Goal: Transaction & Acquisition: Purchase product/service

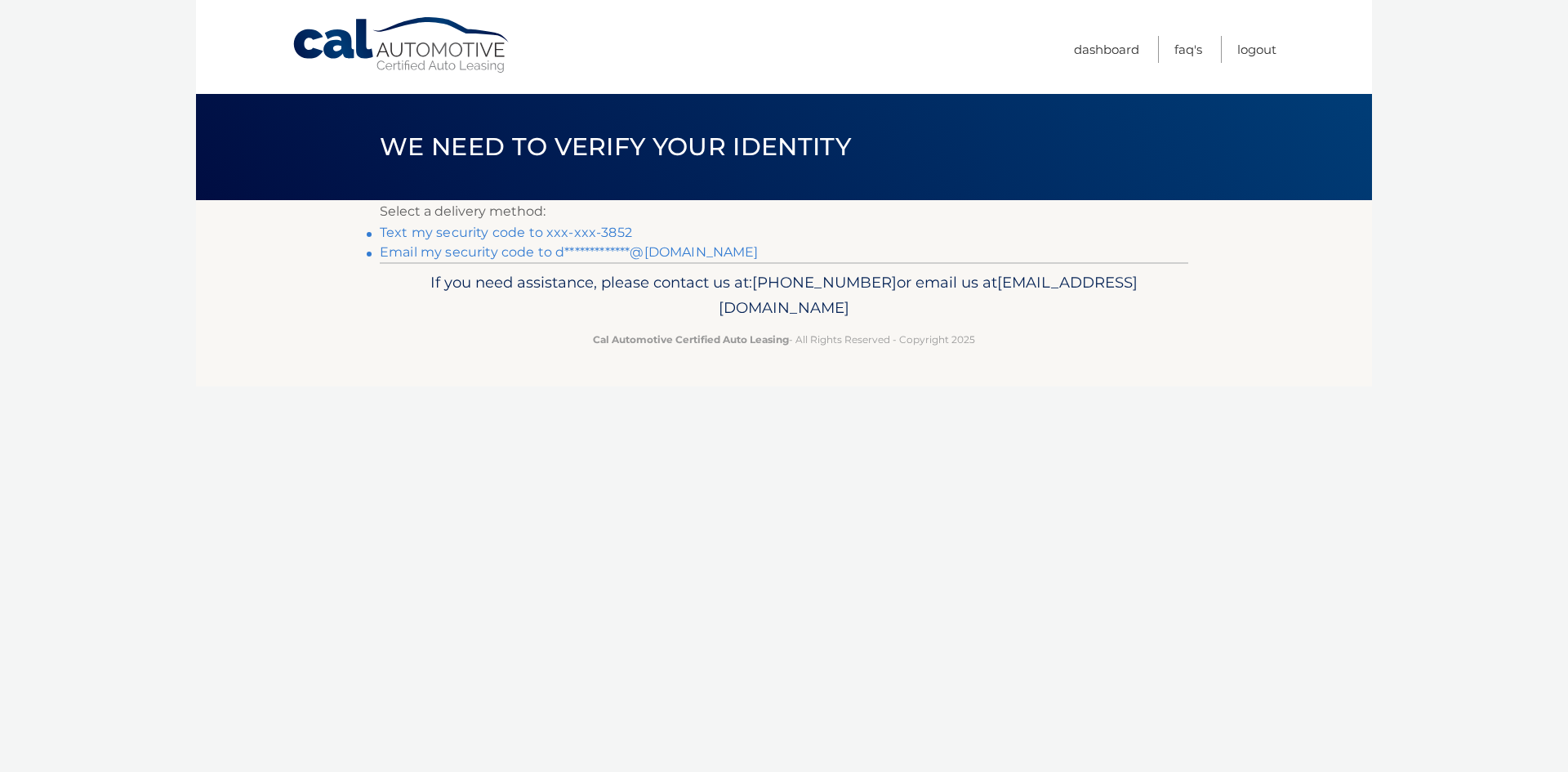
click at [546, 232] on link "Text my security code to xxx-xxx-3852" at bounding box center [506, 232] width 252 height 16
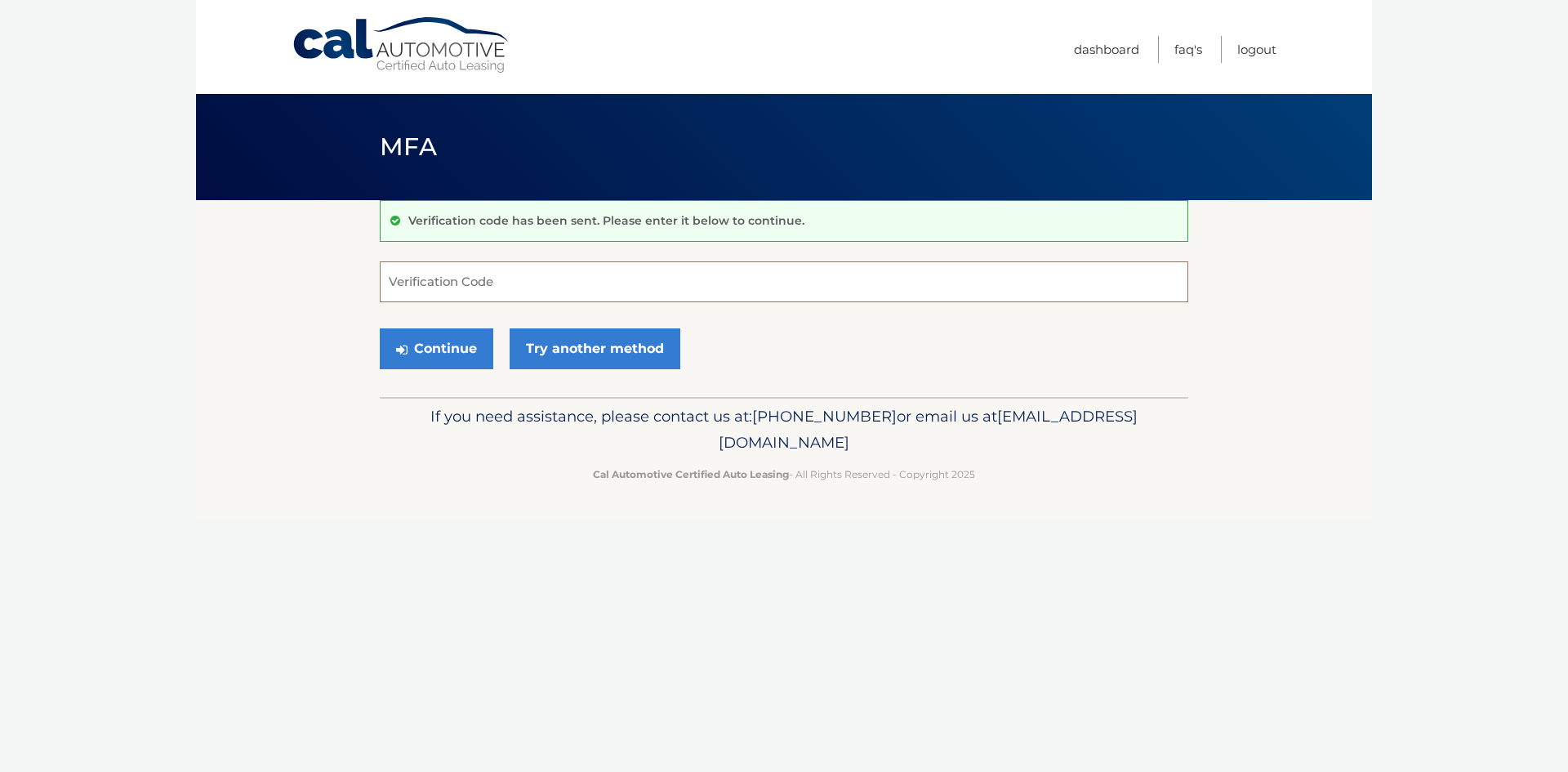
click at [478, 282] on input "Verification Code" at bounding box center [784, 282] width 809 height 41
type input "686173"
click at [380, 329] on button "Continue" at bounding box center [436, 349] width 114 height 41
click at [437, 347] on button "Continue" at bounding box center [436, 349] width 114 height 41
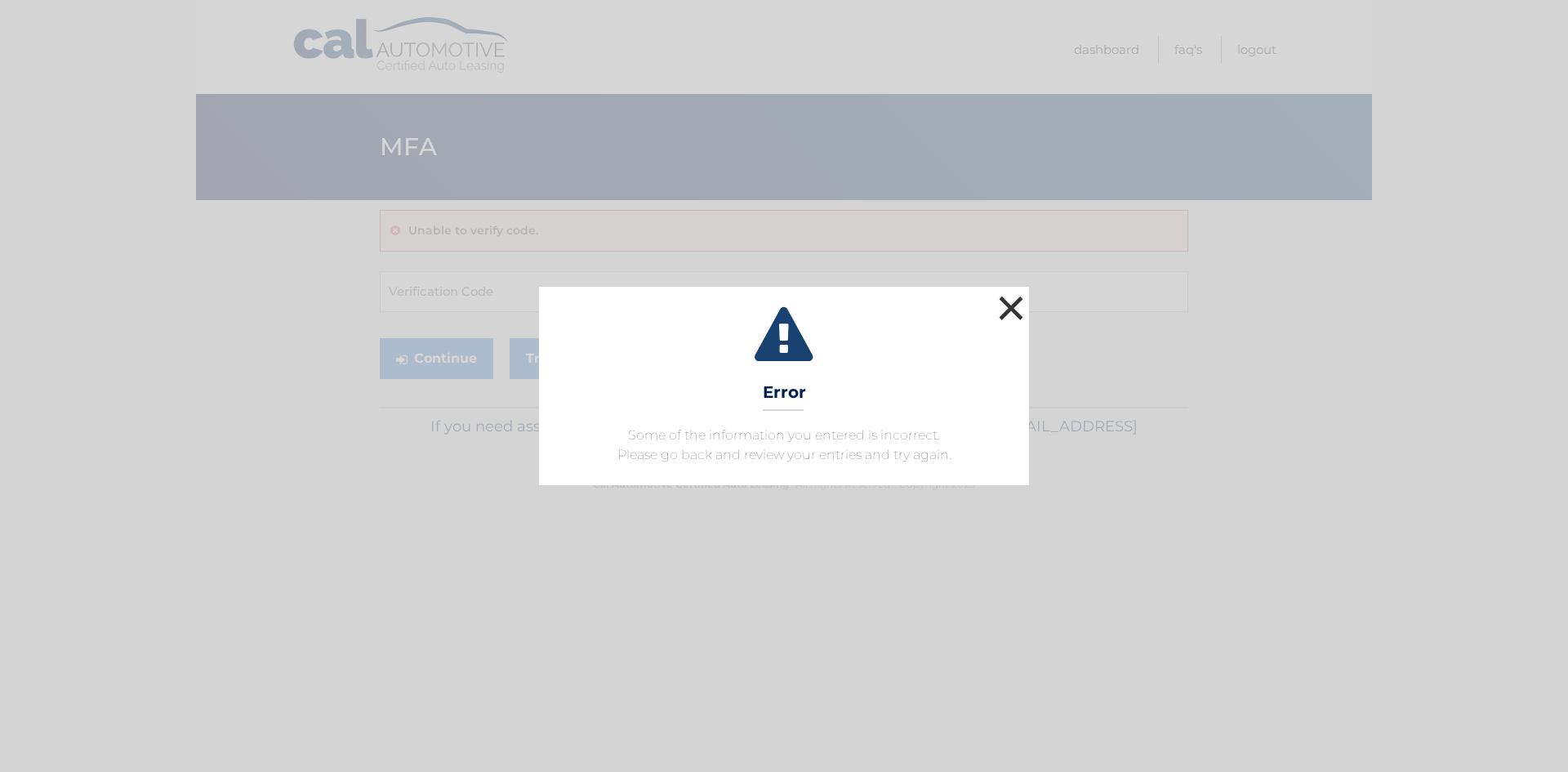
click at [1006, 297] on button "×" at bounding box center [1011, 308] width 33 height 33
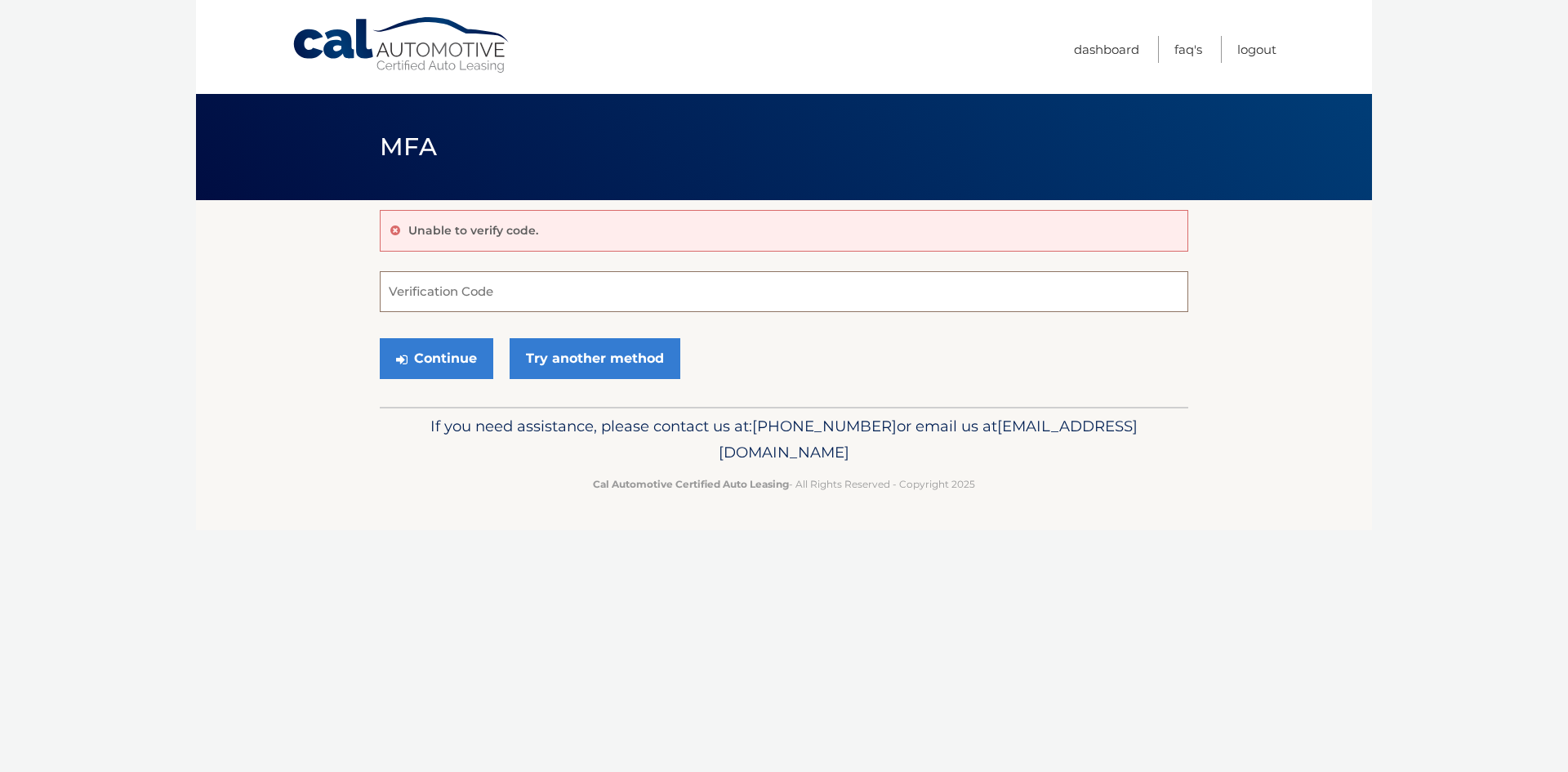
click at [461, 296] on input "Verification Code" at bounding box center [784, 292] width 809 height 41
type input "686173"
click at [380, 339] on button "Continue" at bounding box center [436, 359] width 114 height 41
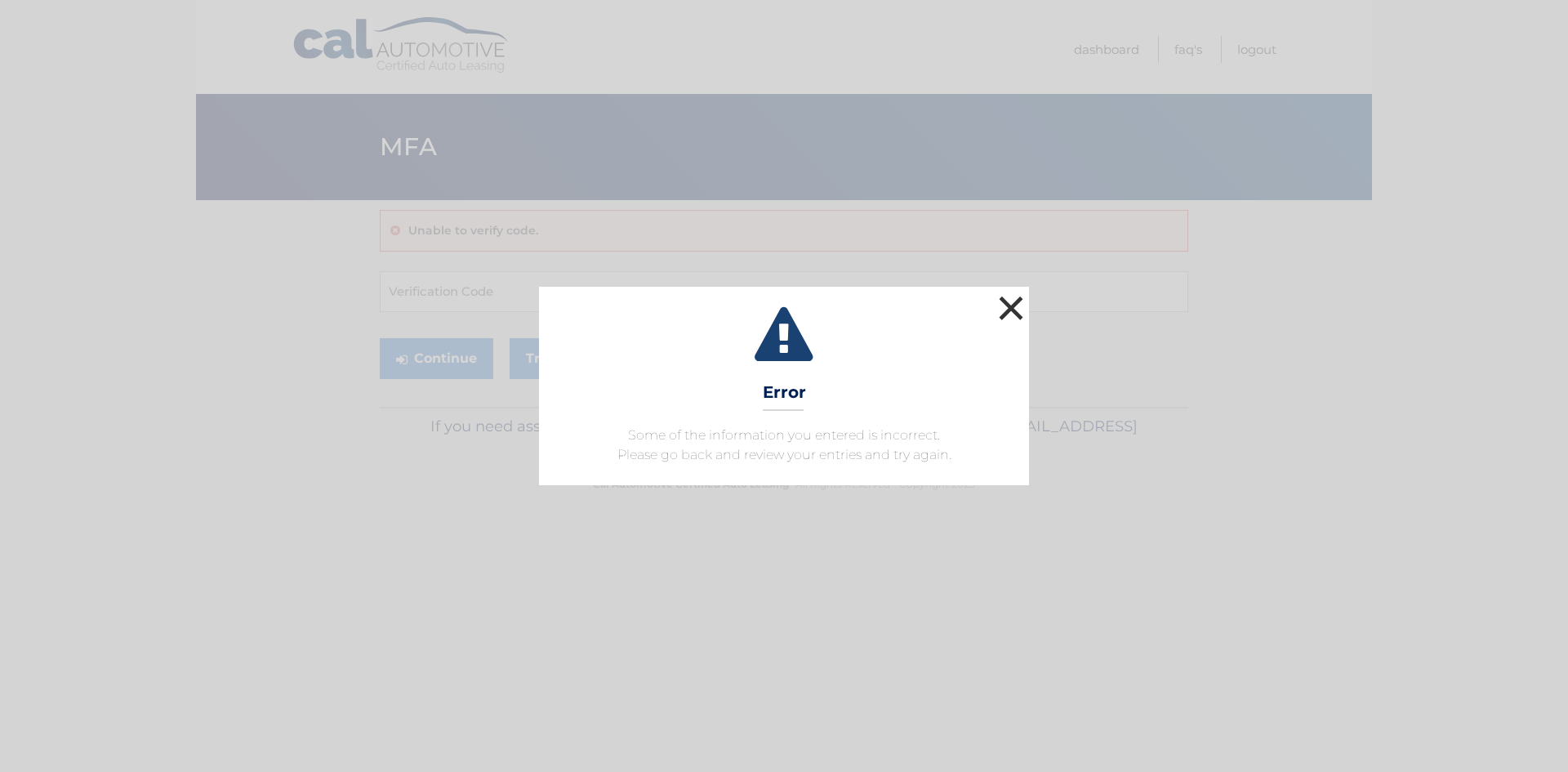
click at [1001, 299] on button "×" at bounding box center [1011, 308] width 33 height 33
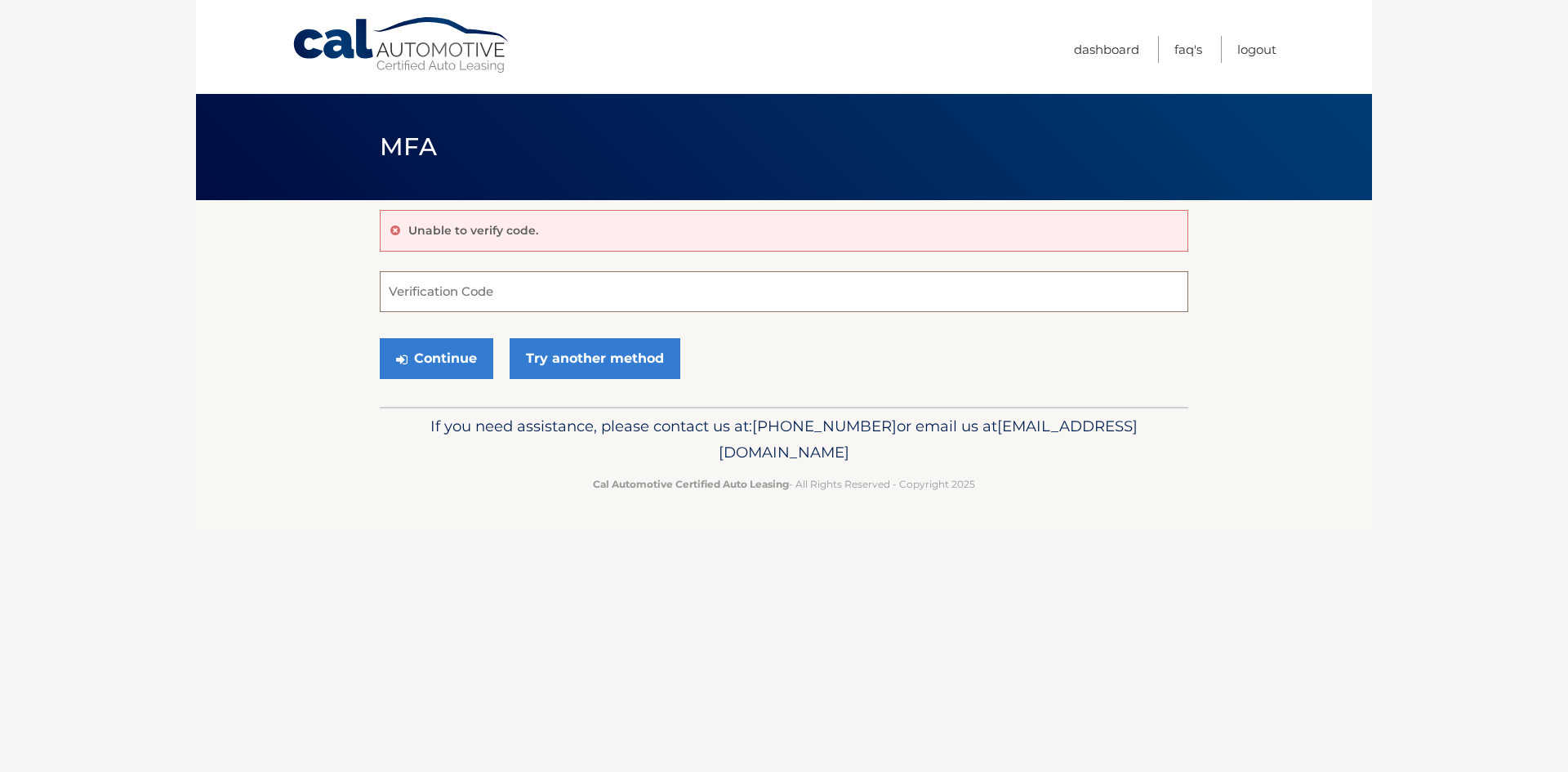
click at [417, 290] on input "Verification Code" at bounding box center [784, 292] width 809 height 41
type input "686173"
click at [380, 339] on button "Continue" at bounding box center [436, 359] width 114 height 41
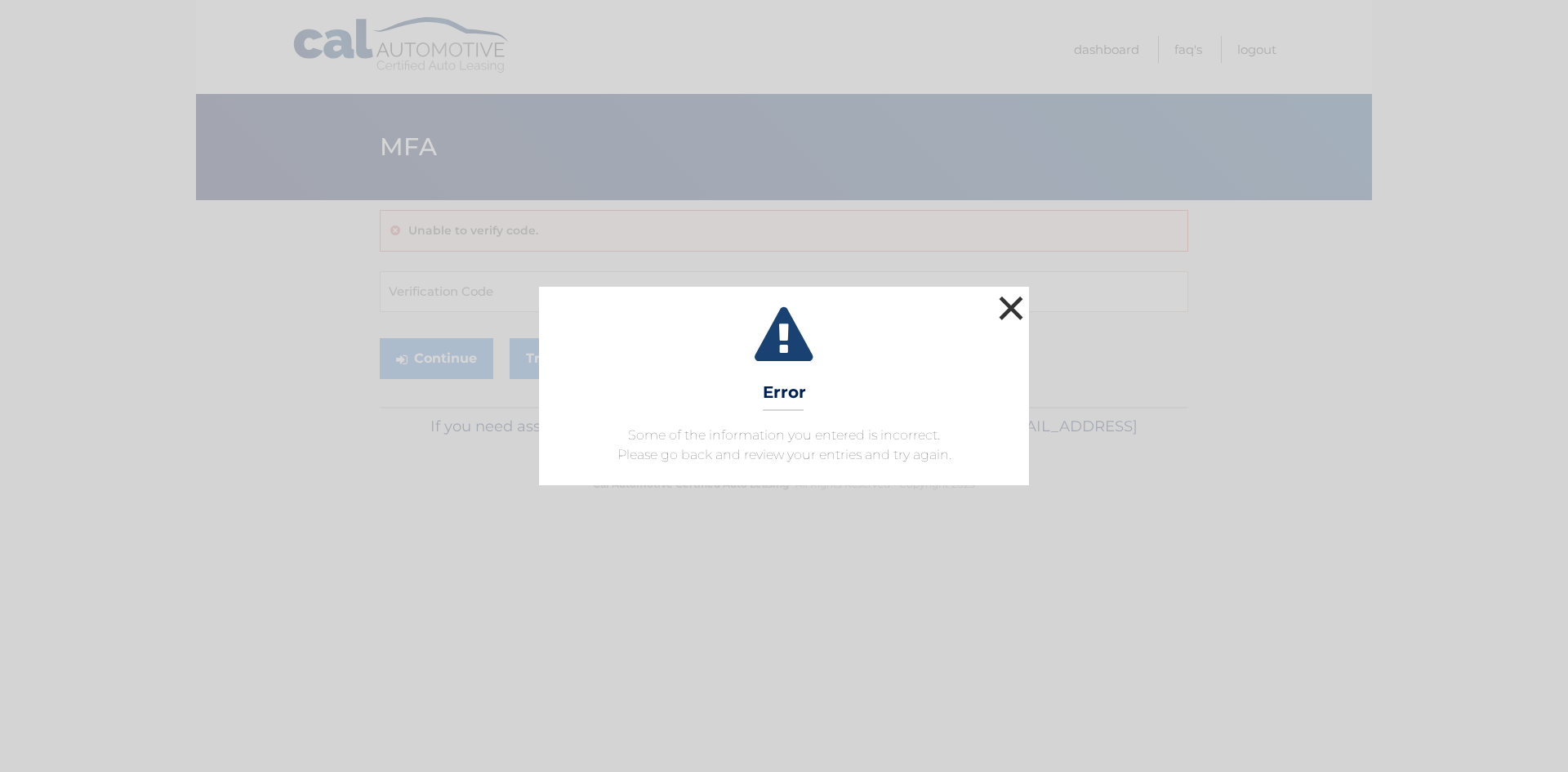
drag, startPoint x: 1024, startPoint y: 302, endPoint x: 978, endPoint y: 319, distance: 49.0
click at [1022, 302] on button "×" at bounding box center [1011, 308] width 33 height 33
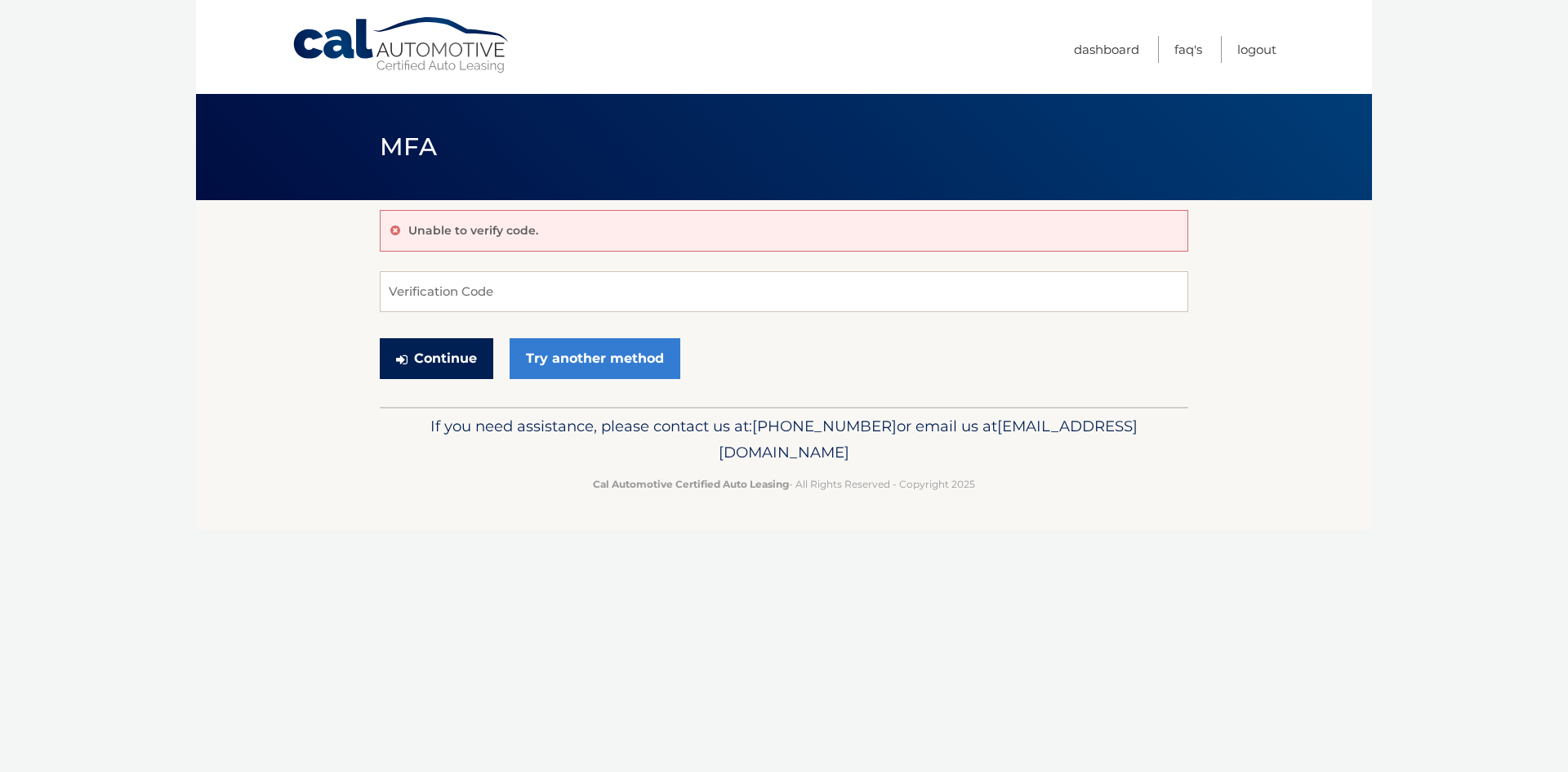
click at [440, 352] on button "Continue" at bounding box center [436, 359] width 114 height 41
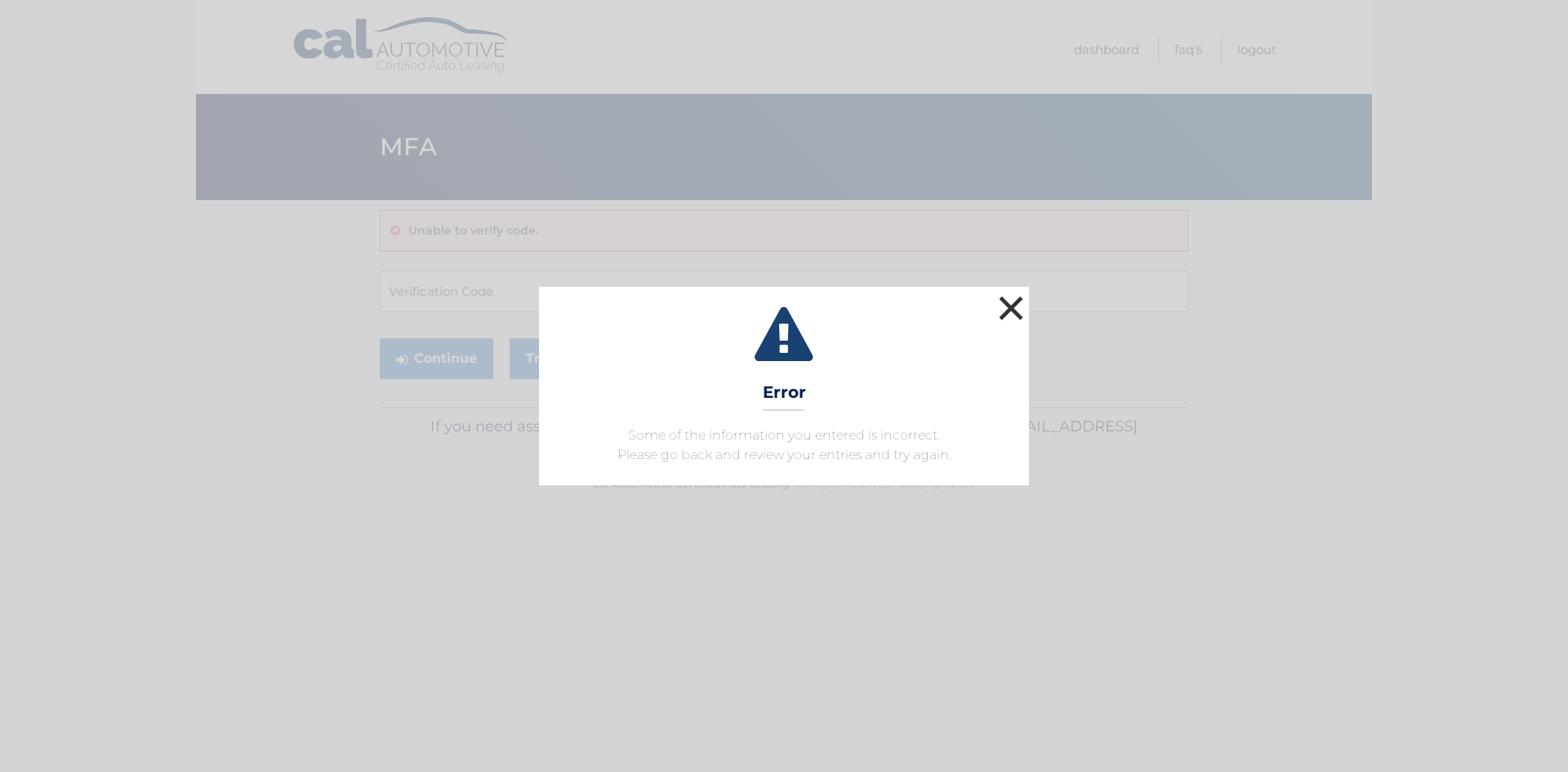
click at [1013, 312] on button "×" at bounding box center [1011, 308] width 33 height 33
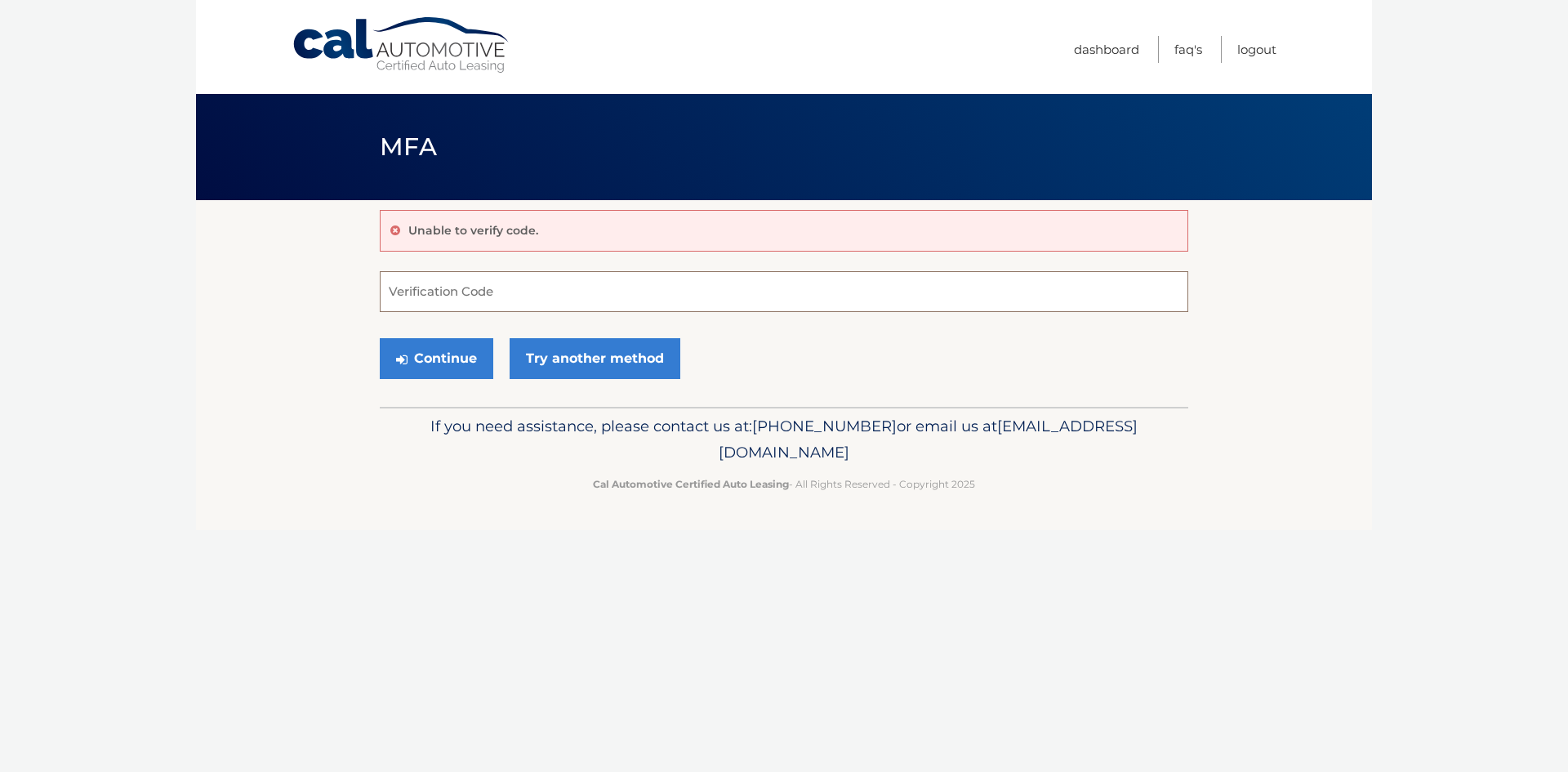
click at [456, 287] on input "Verification Code" at bounding box center [784, 292] width 809 height 41
type input "686173"
click at [380, 339] on button "Continue" at bounding box center [436, 359] width 114 height 41
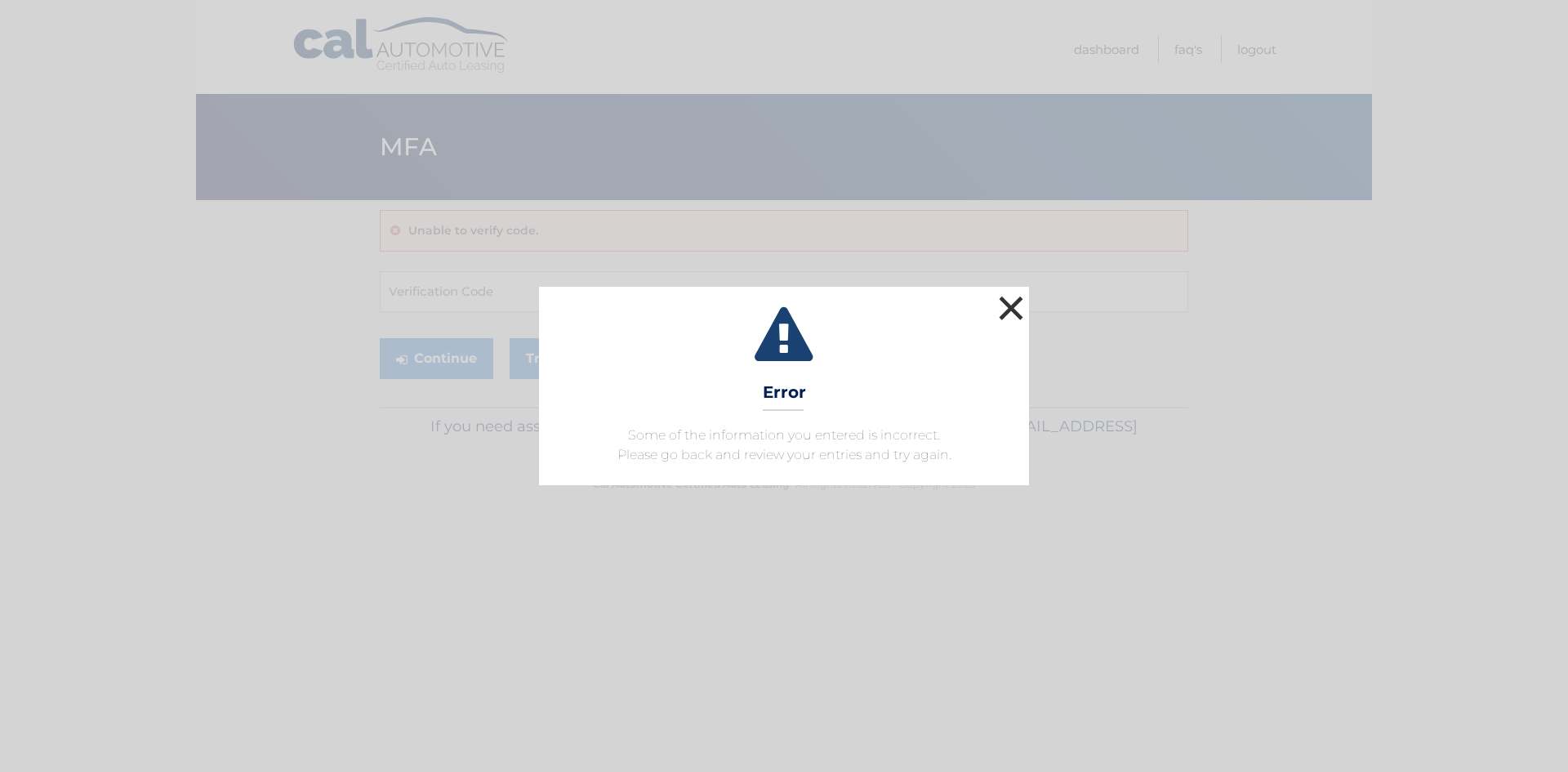
click at [1011, 306] on button "×" at bounding box center [1011, 308] width 33 height 33
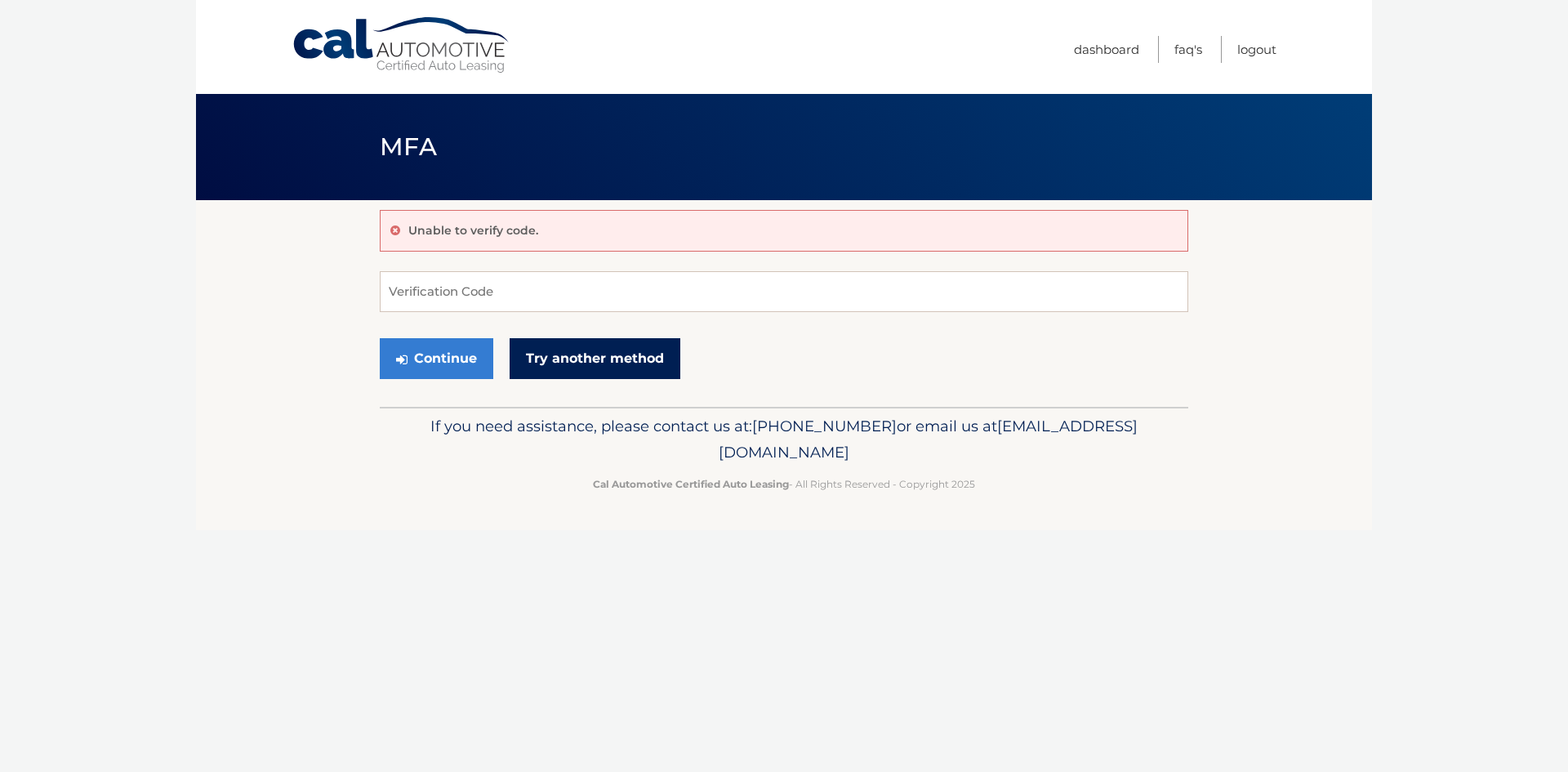
click at [646, 365] on link "Try another method" at bounding box center [595, 359] width 170 height 41
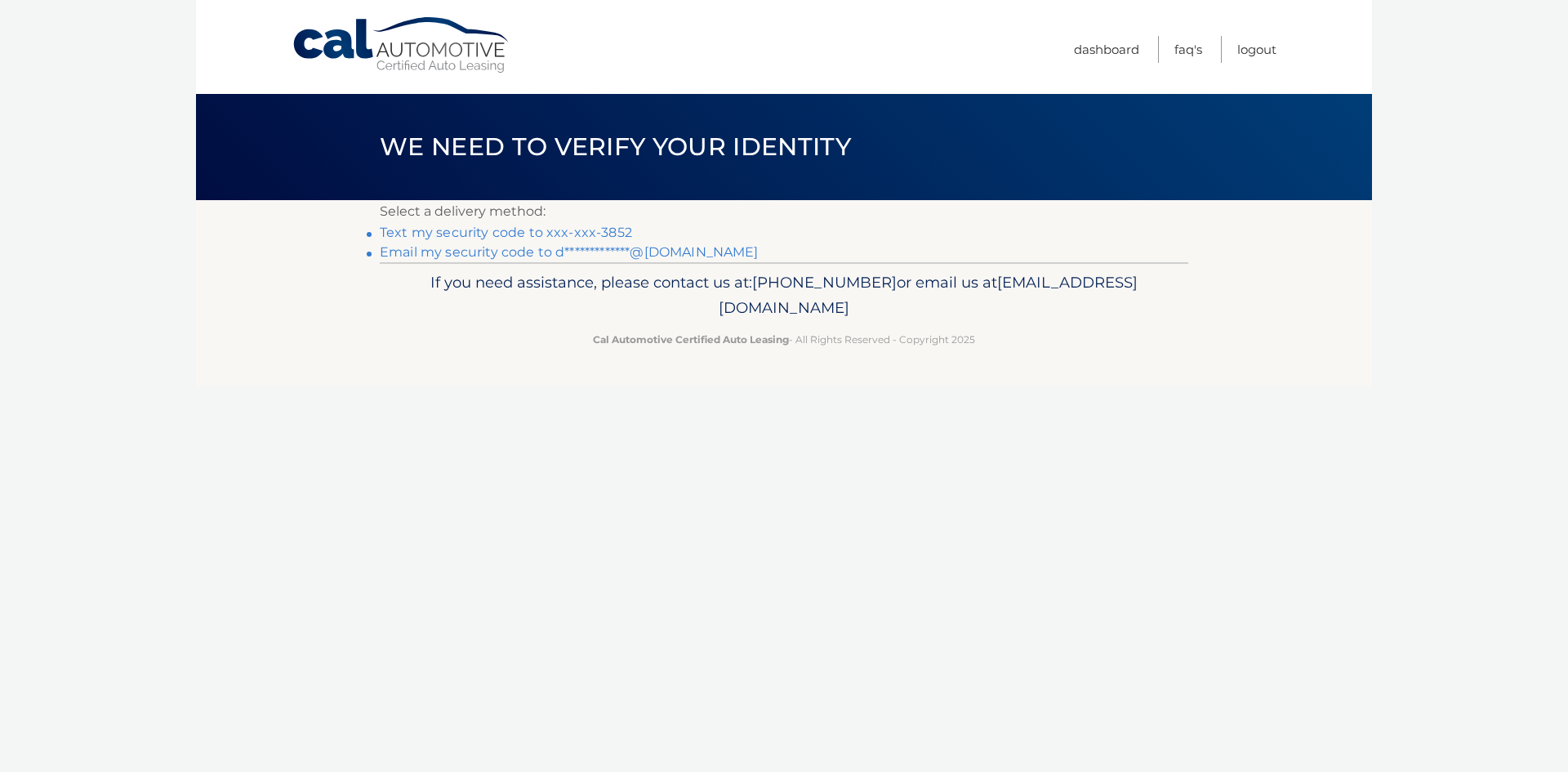
click at [526, 232] on link "Text my security code to xxx-xxx-3852" at bounding box center [506, 232] width 252 height 16
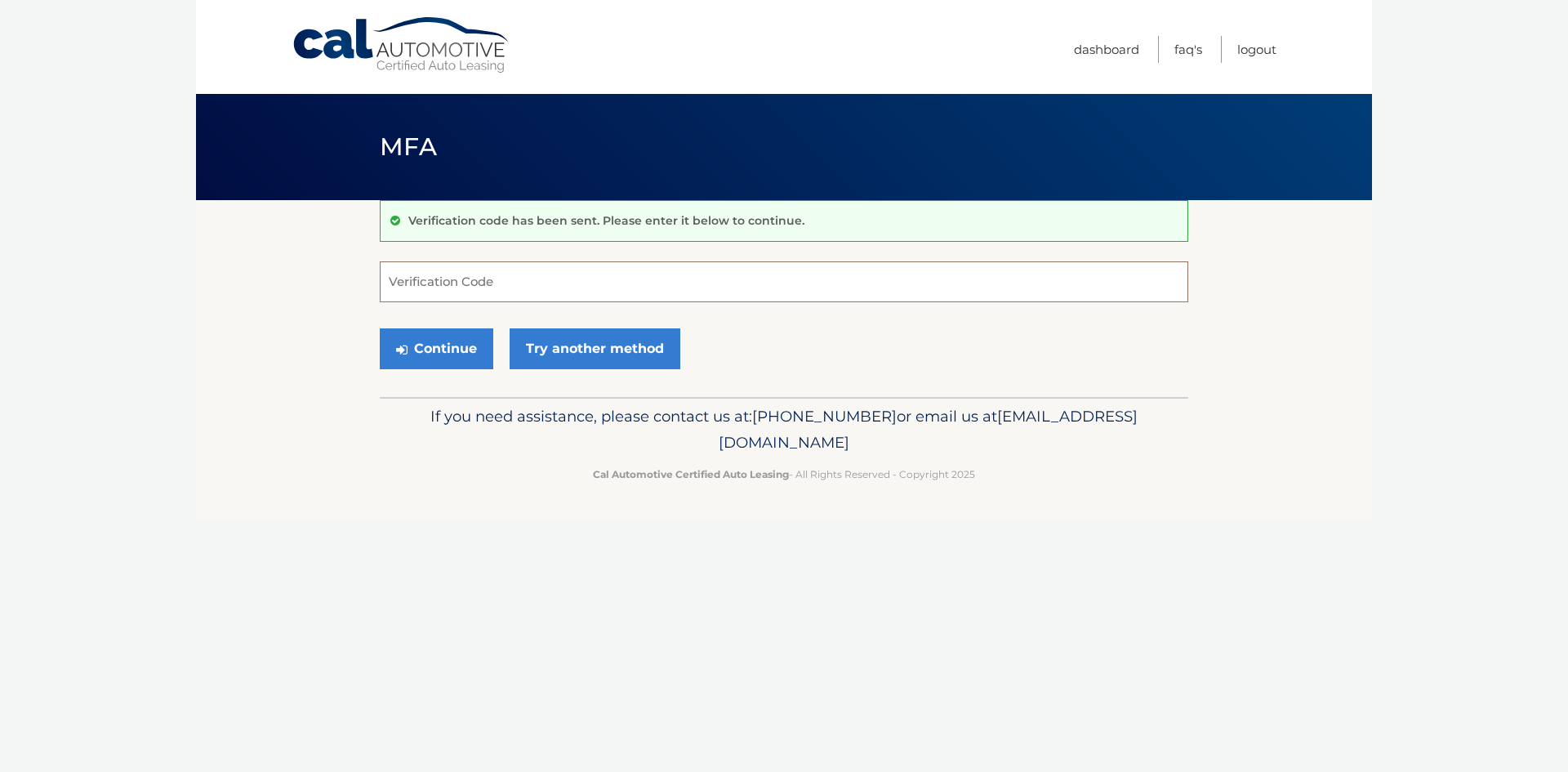
click at [457, 269] on input "Verification Code" at bounding box center [784, 282] width 809 height 41
type input "461020"
click at [380, 329] on button "Continue" at bounding box center [436, 349] width 114 height 41
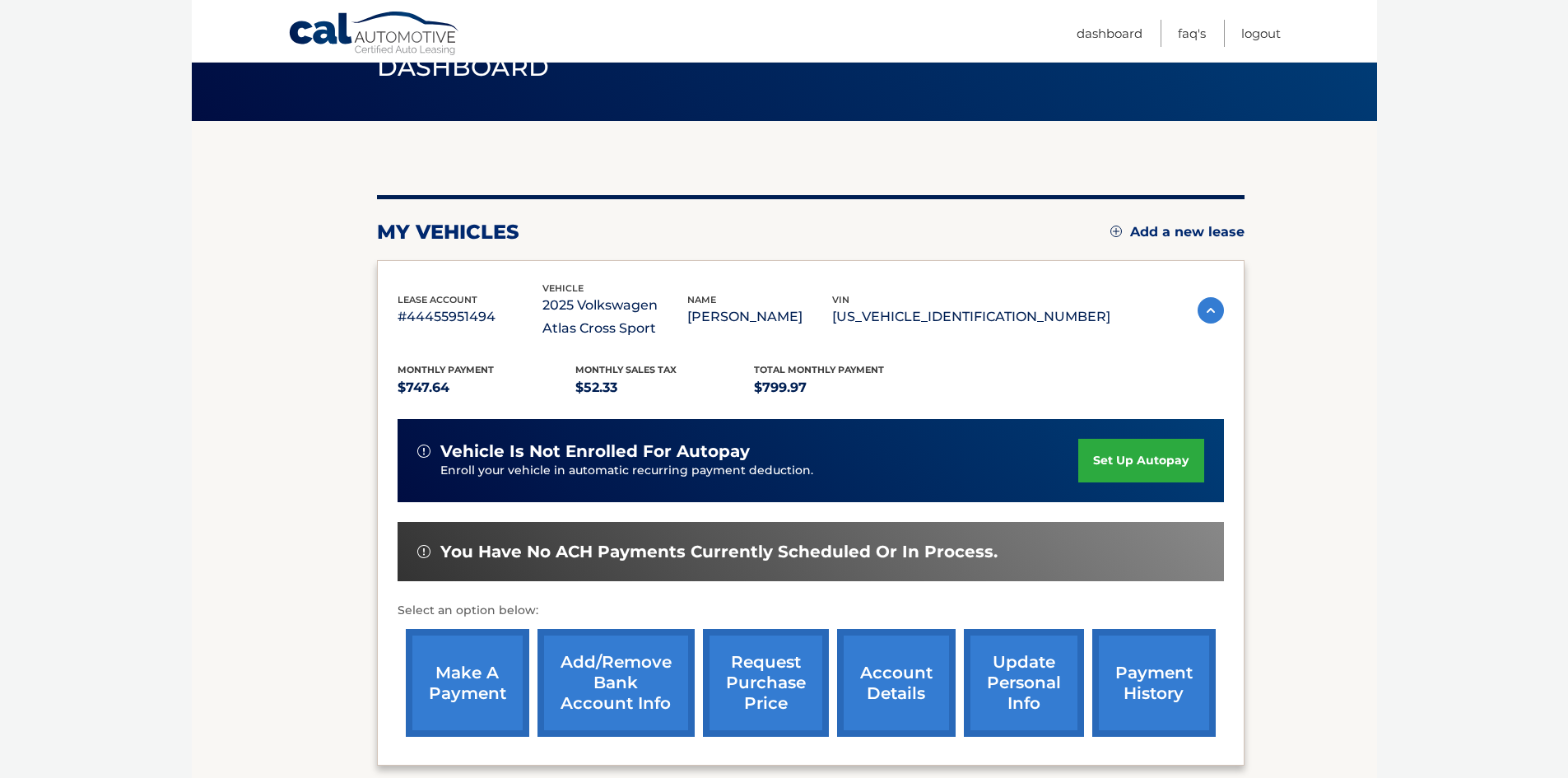
scroll to position [82, 0]
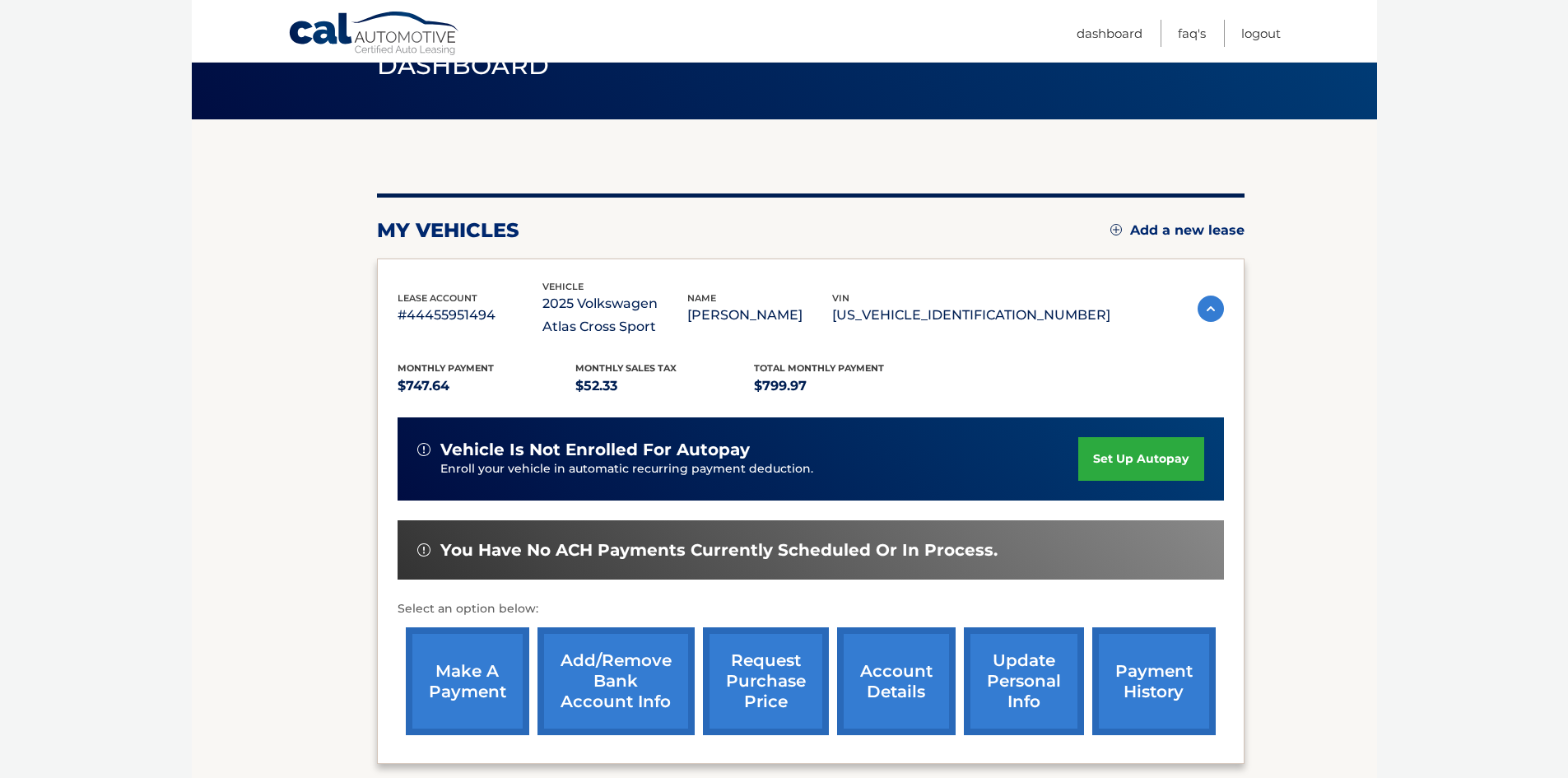
click at [457, 668] on link "make a payment" at bounding box center [467, 682] width 124 height 108
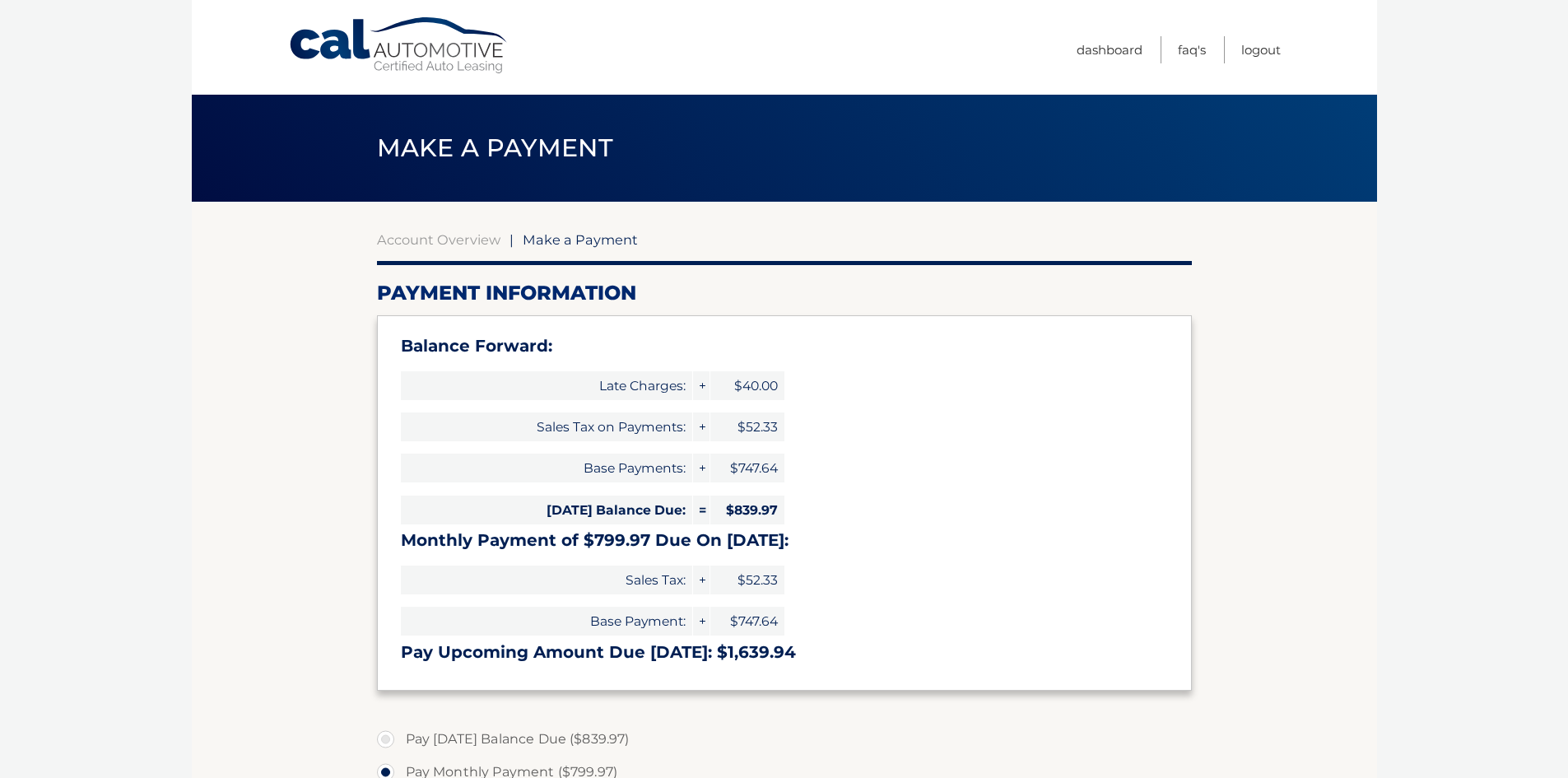
select select "N2Y5ZjY5MjAtNTJlZi00NGZiLWFiNTgtNWM5ZjY0ZDFhYWNk"
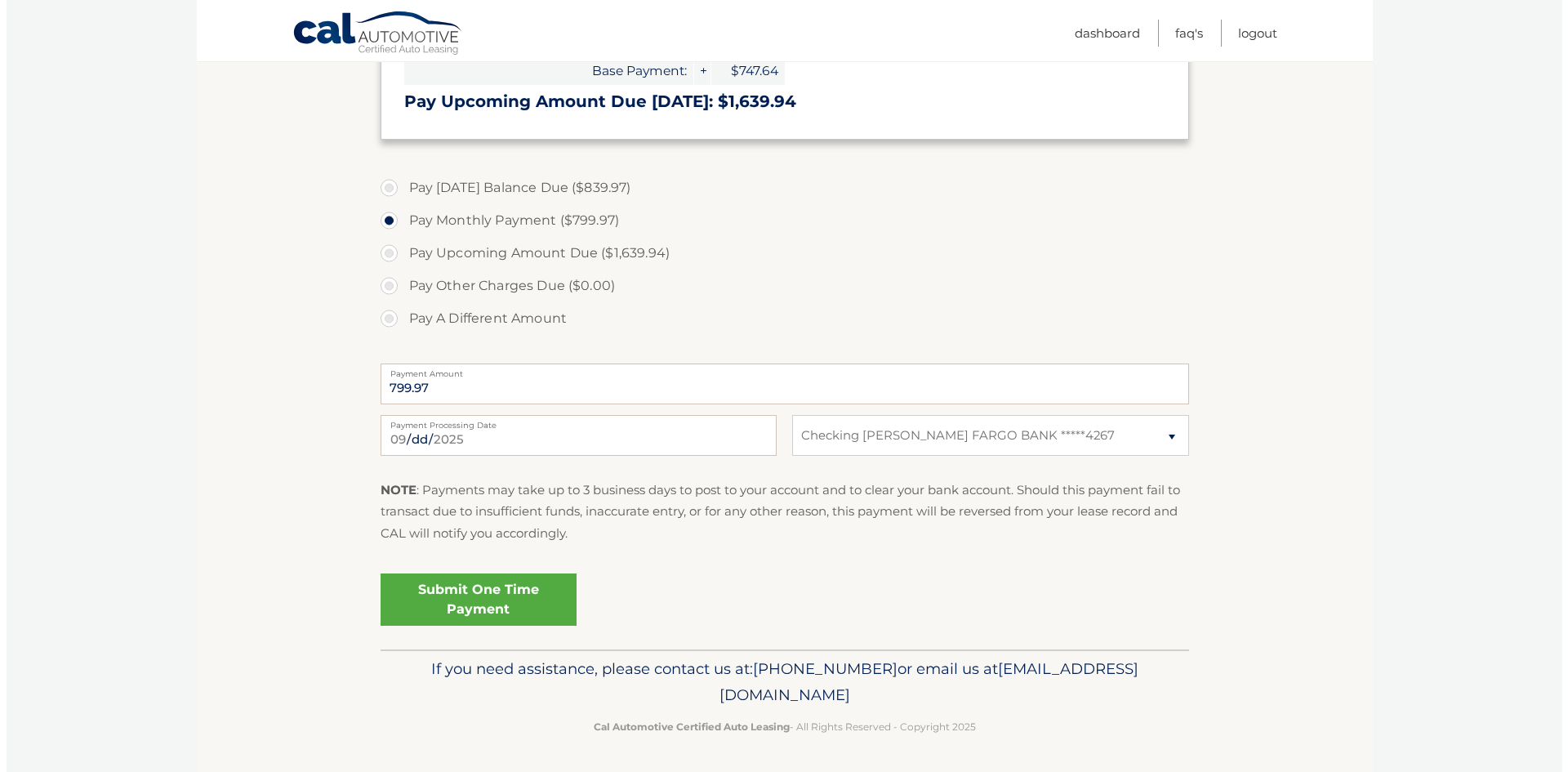
scroll to position [548, 0]
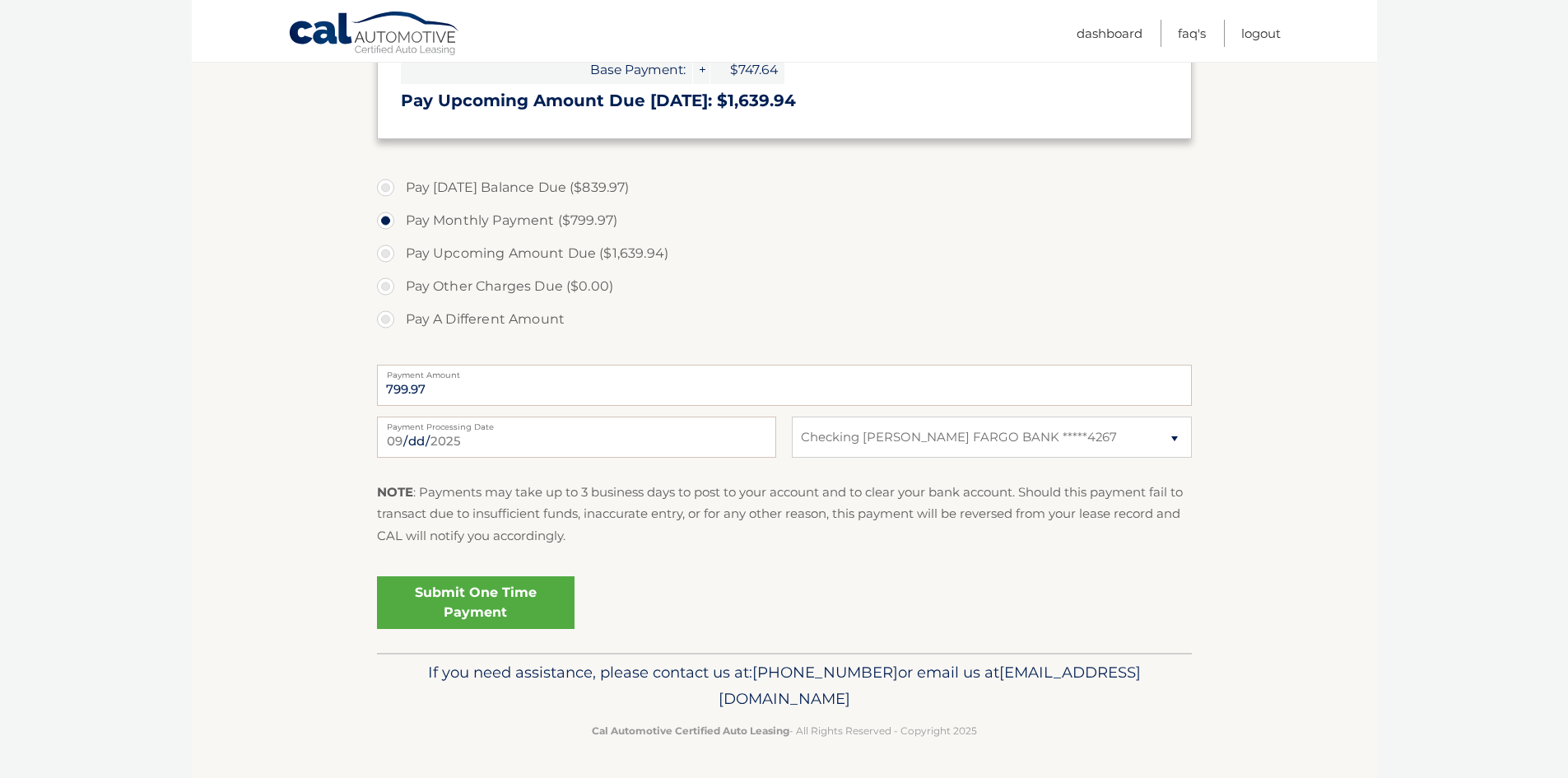
click at [475, 595] on link "Submit One Time Payment" at bounding box center [476, 602] width 198 height 52
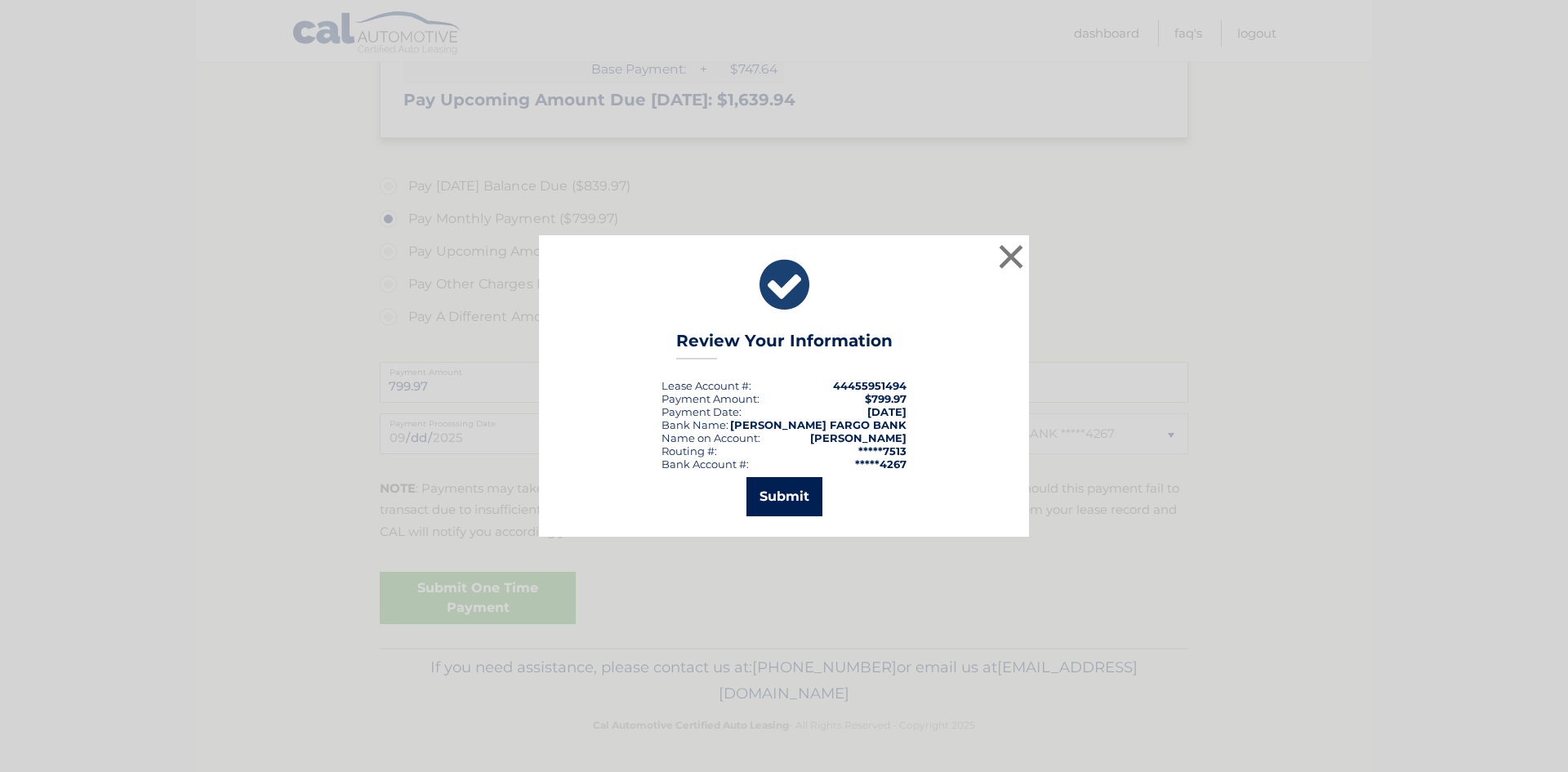
click at [793, 505] on button "Submit" at bounding box center [785, 497] width 76 height 40
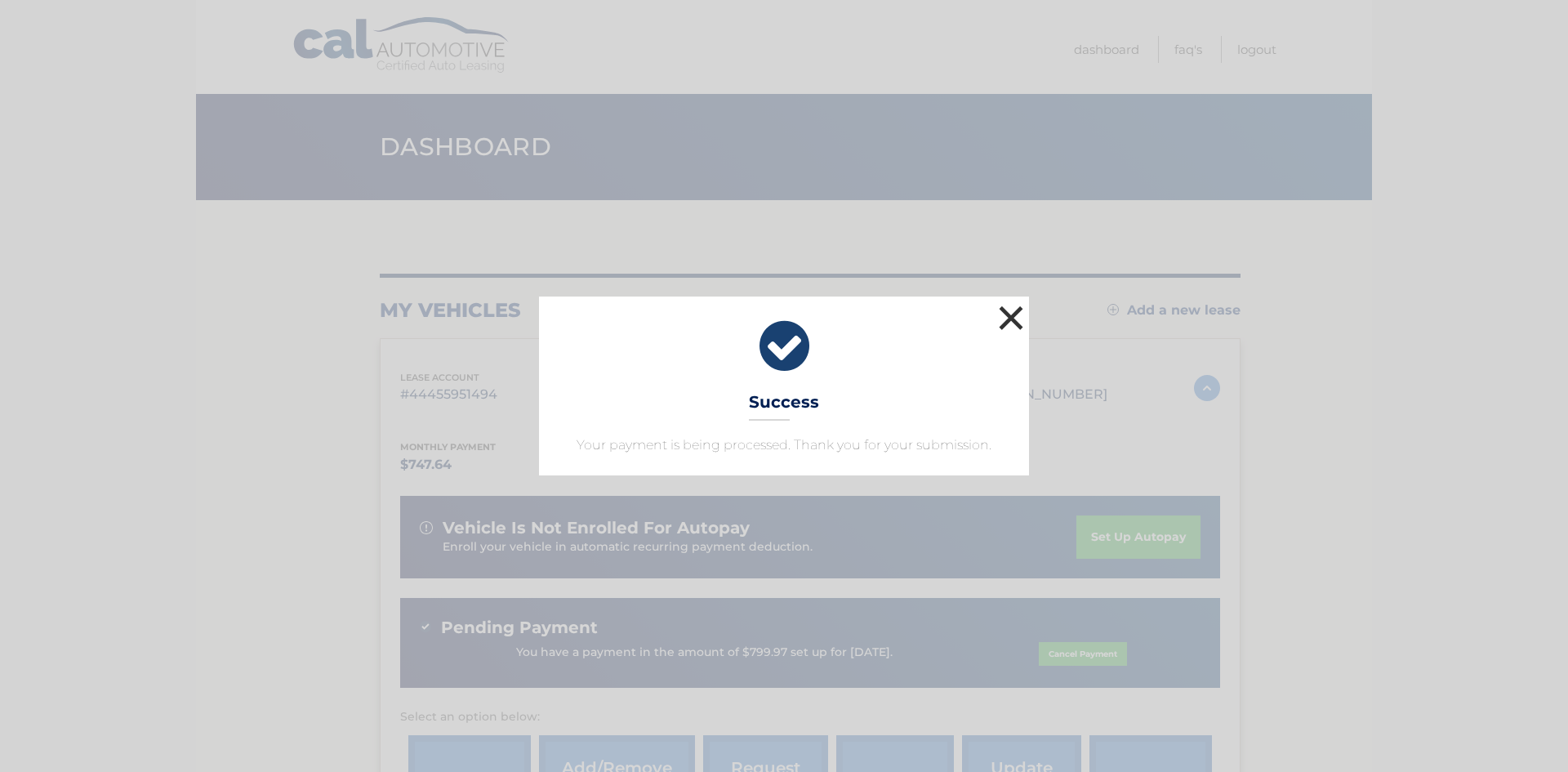
drag, startPoint x: 1010, startPoint y: 311, endPoint x: 989, endPoint y: 339, distance: 35.0
click at [1010, 311] on button "×" at bounding box center [1011, 318] width 33 height 33
